Goal: Task Accomplishment & Management: Use online tool/utility

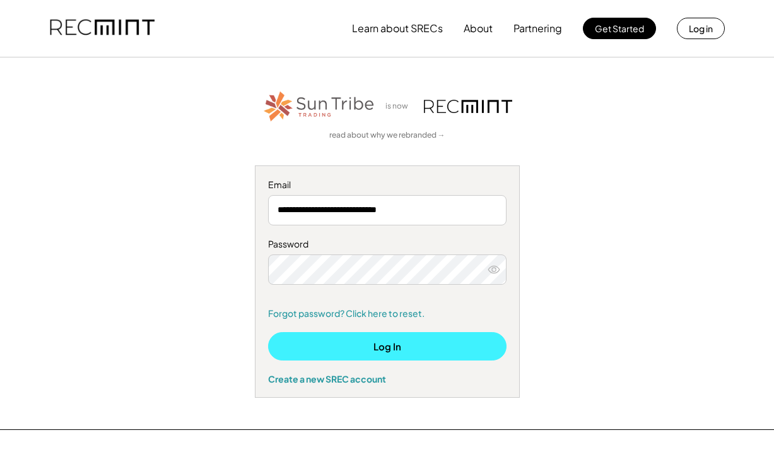
click at [451, 338] on button "Log In" at bounding box center [387, 346] width 239 height 28
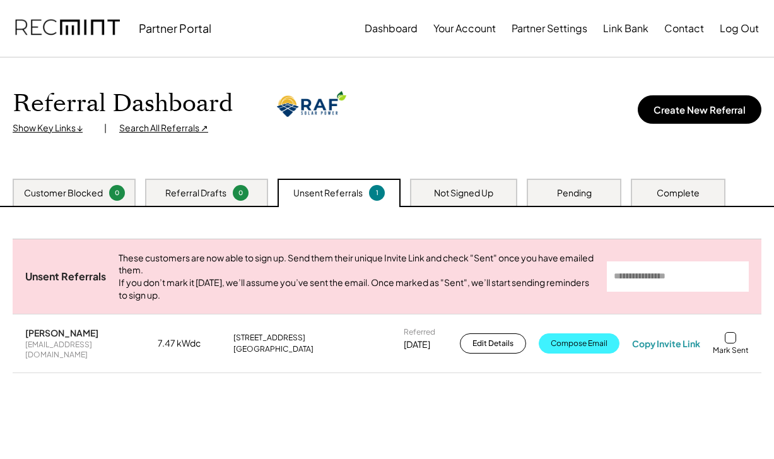
click at [586, 350] on button "Compose Email" at bounding box center [579, 343] width 81 height 20
click at [594, 353] on button "Compose Email" at bounding box center [579, 343] width 81 height 20
click at [602, 353] on button "Compose Email" at bounding box center [579, 343] width 81 height 20
click at [574, 347] on button "Compose Email" at bounding box center [579, 343] width 81 height 20
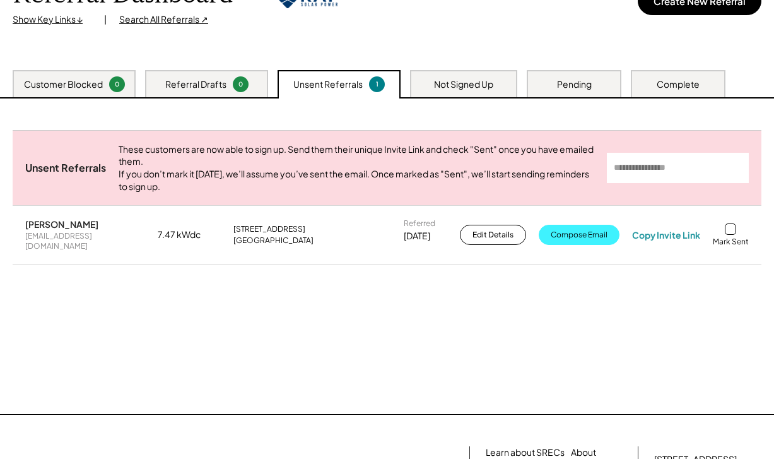
scroll to position [97, 0]
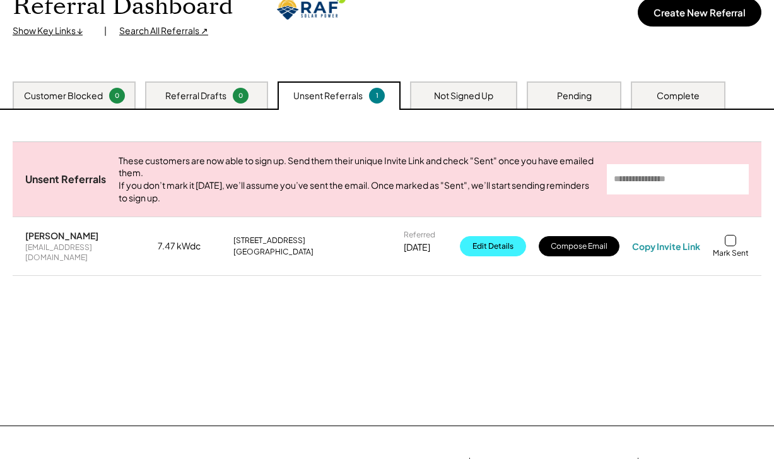
click at [504, 251] on button "Edit Details" at bounding box center [493, 246] width 66 height 20
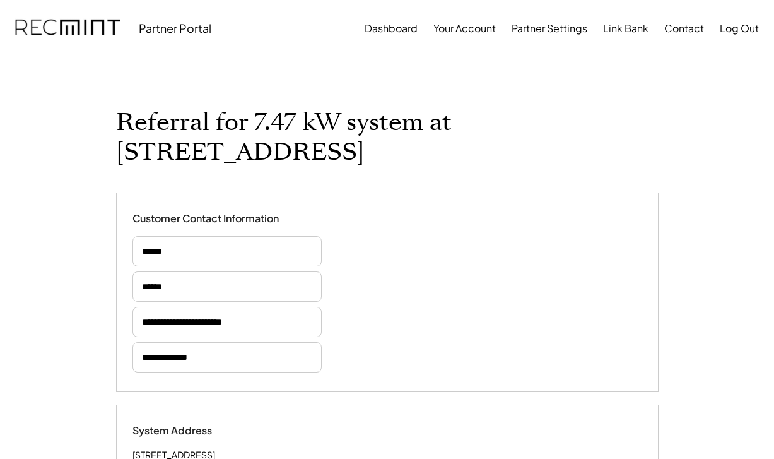
select select "*******"
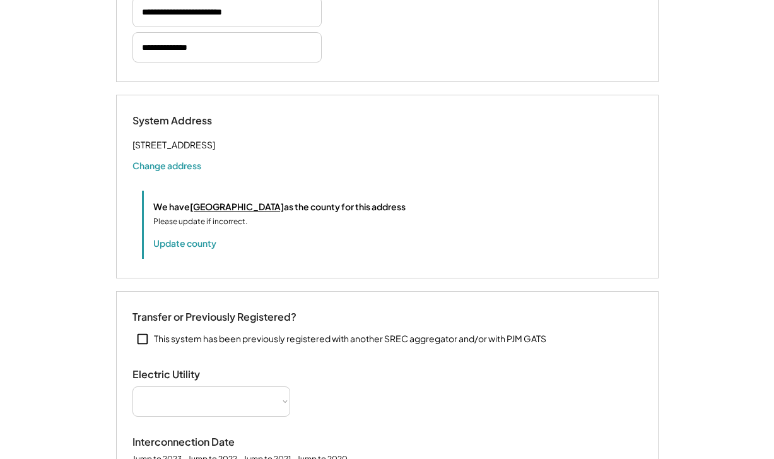
select select "**********"
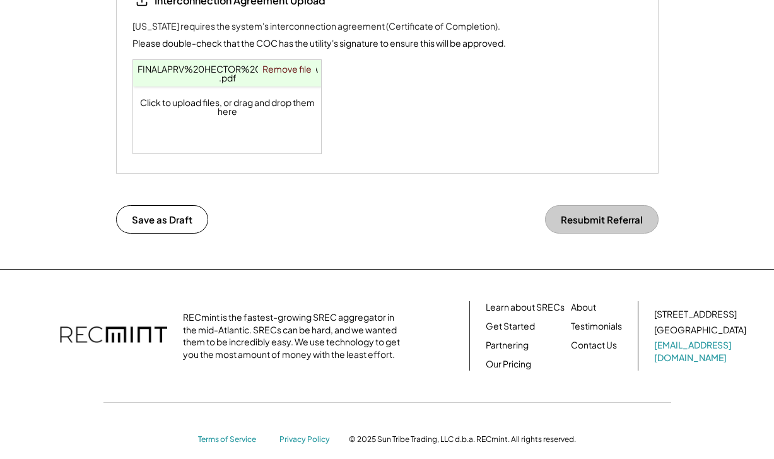
scroll to position [1818, 0]
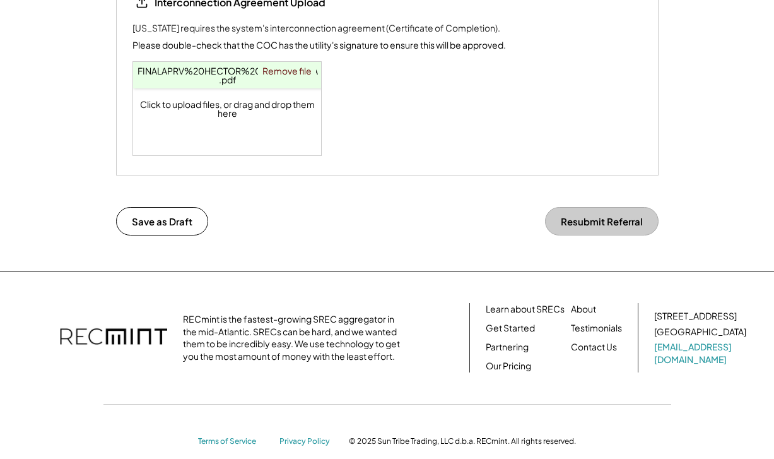
click at [602, 207] on button "Resubmit Referral" at bounding box center [602, 221] width 114 height 28
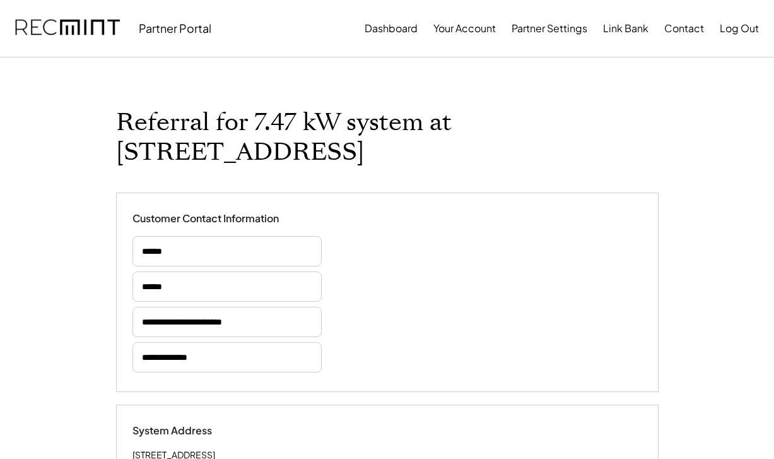
scroll to position [0, 0]
click at [406, 28] on button "Dashboard" at bounding box center [391, 28] width 53 height 25
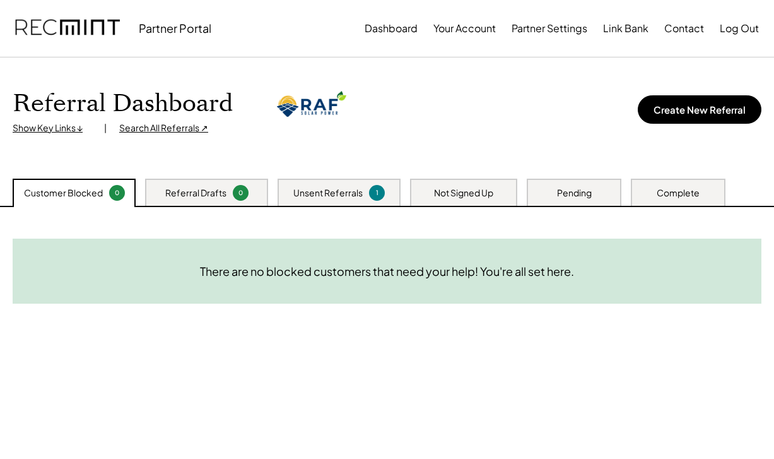
click at [218, 193] on div "Referral Drafts" at bounding box center [195, 193] width 61 height 13
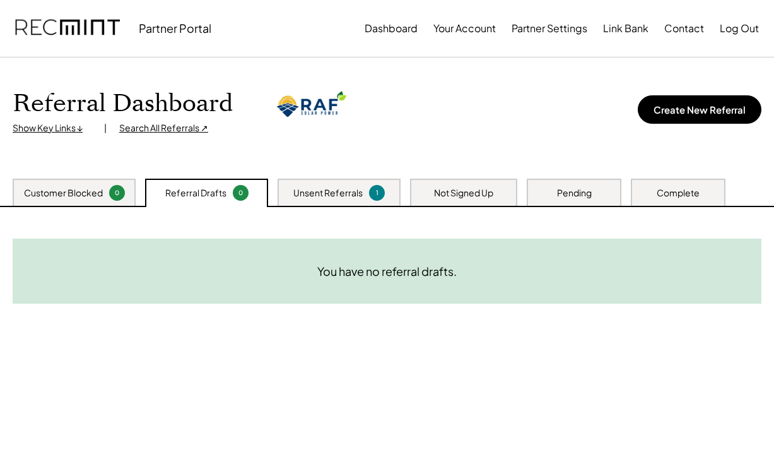
click at [328, 187] on div "Unsent Referrals" at bounding box center [328, 193] width 69 height 13
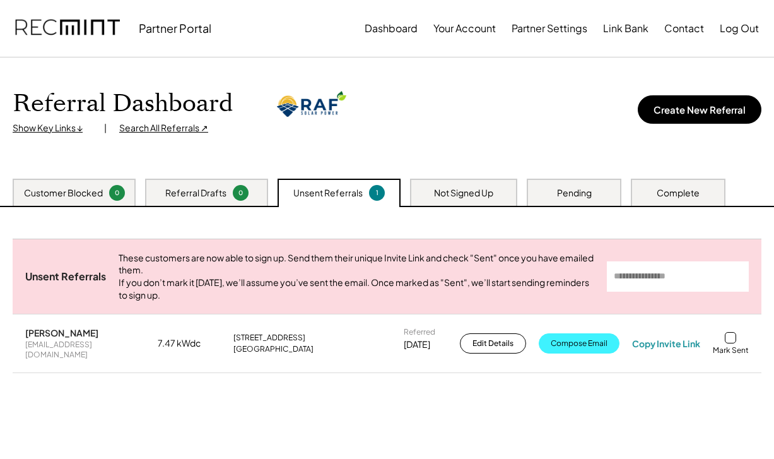
click at [603, 352] on button "Compose Email" at bounding box center [579, 343] width 81 height 20
click at [494, 396] on div "Unsent Referrals These customers are now able to sign up. Send them their uniqu…" at bounding box center [387, 322] width 749 height 166
